Goal: Find specific page/section: Find specific page/section

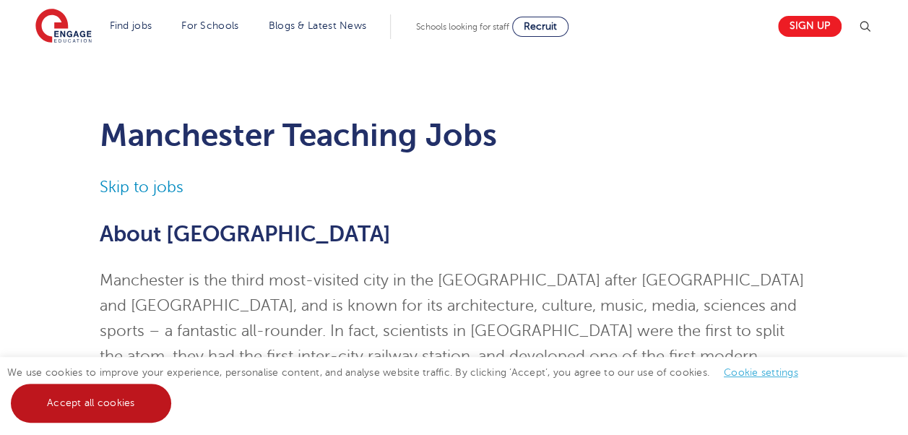
click at [107, 404] on link "Accept all cookies" at bounding box center [91, 403] width 160 height 39
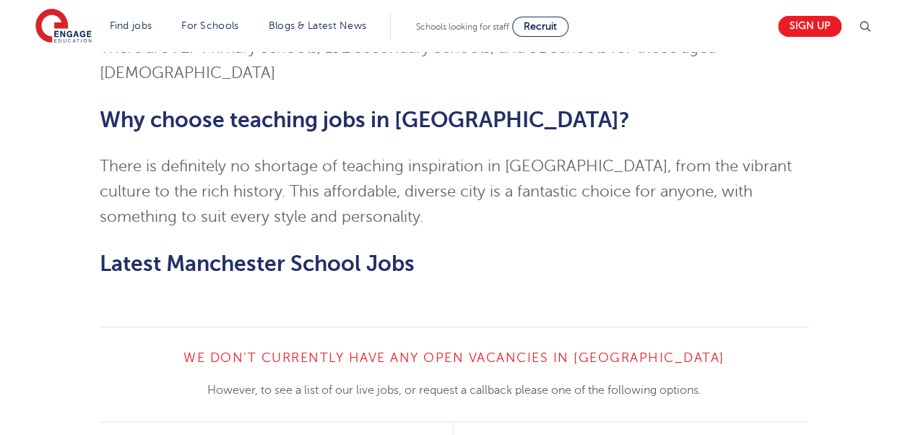
scroll to position [939, 0]
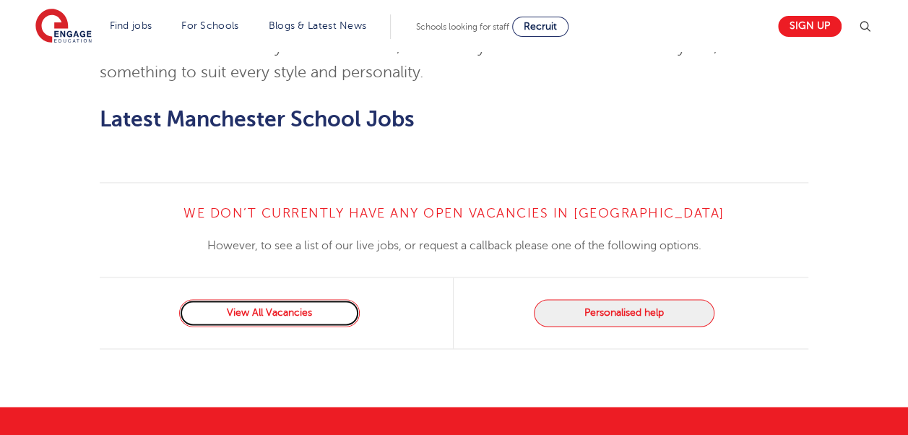
click at [326, 299] on link "View All Vacancies" at bounding box center [269, 312] width 181 height 27
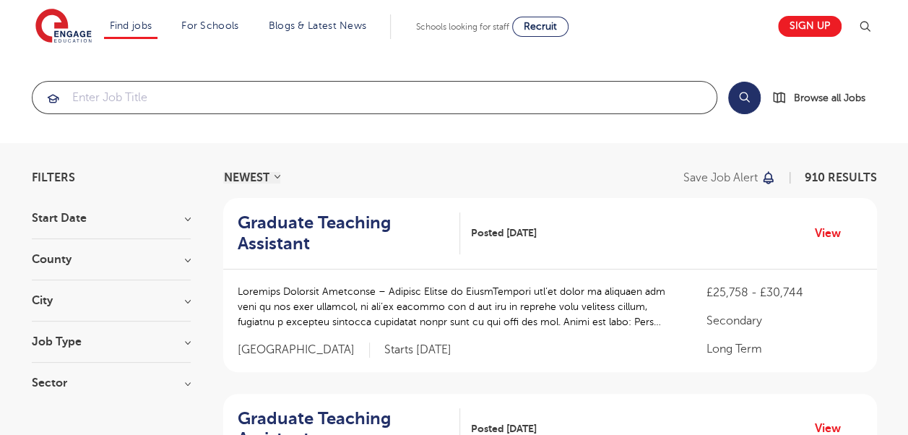
click at [404, 100] on input "search" at bounding box center [375, 98] width 684 height 32
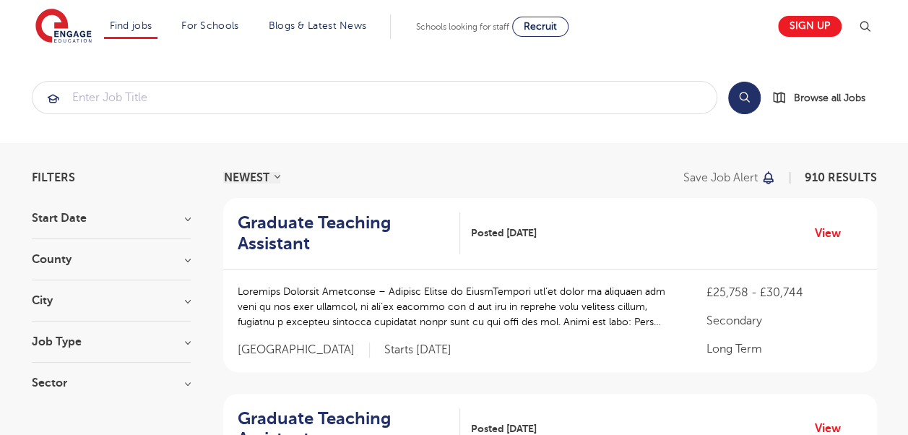
click at [184, 261] on h3 "County" at bounding box center [111, 260] width 159 height 12
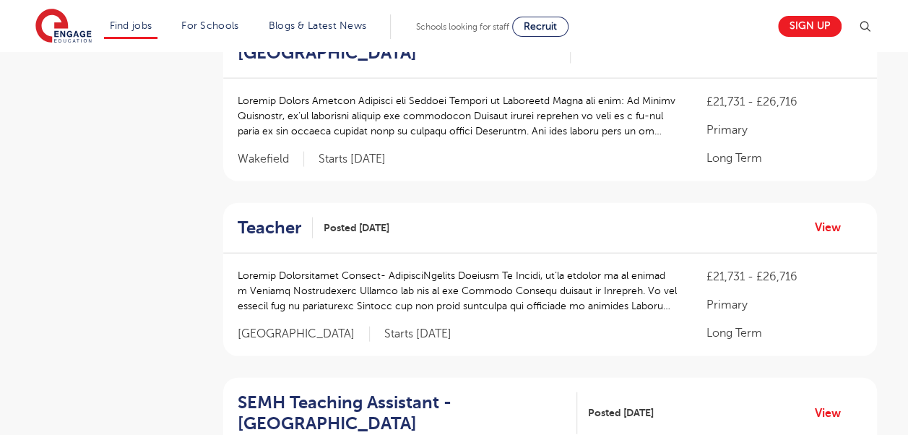
scroll to position [1950, 0]
